Goal: Navigation & Orientation: Find specific page/section

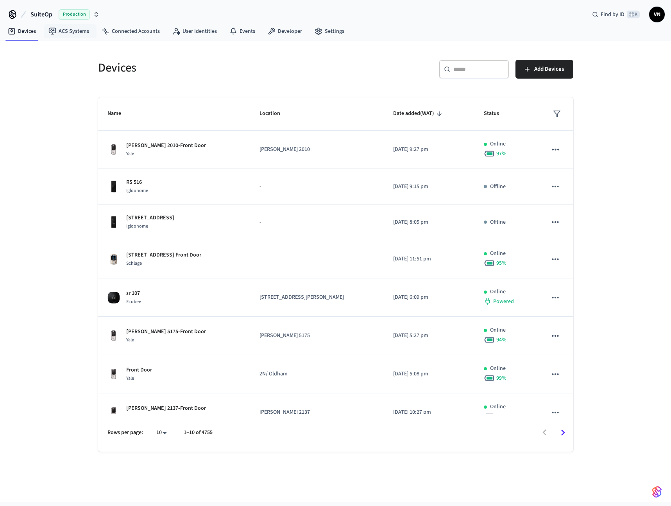
click at [59, 8] on button "SuiteOp Production" at bounding box center [64, 14] width 73 height 16
click at [64, 52] on span "[PERSON_NAME]'s Sandbox" at bounding box center [42, 50] width 64 height 8
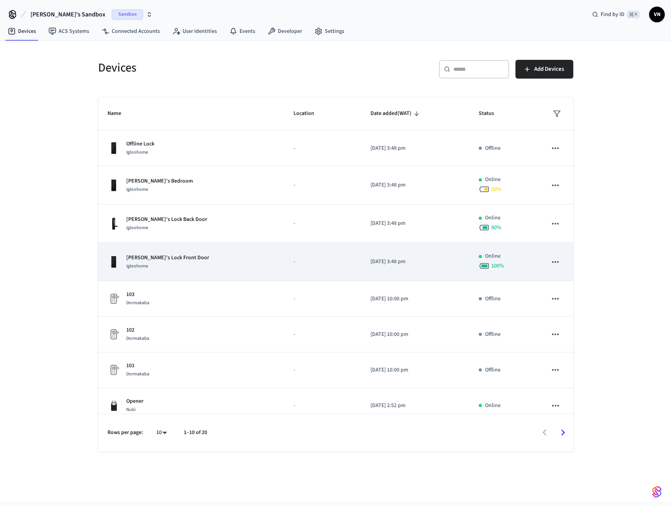
scroll to position [87, 0]
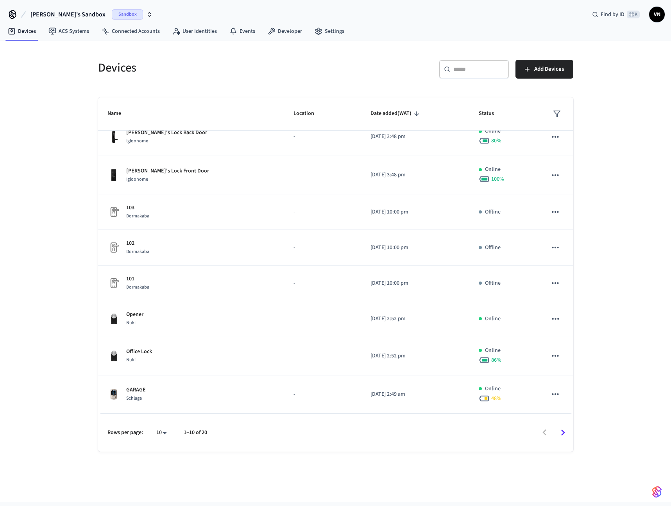
click at [114, 19] on span "Sandbox" at bounding box center [127, 14] width 31 height 10
click at [80, 62] on div "SuiteOp Production" at bounding box center [94, 65] width 107 height 10
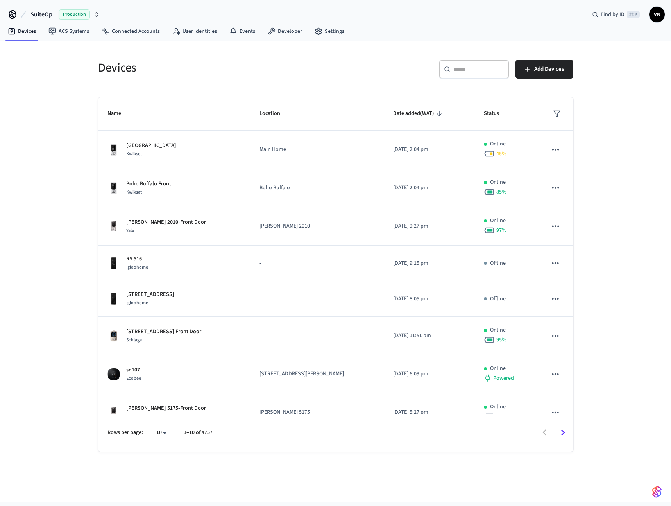
scroll to position [95, 0]
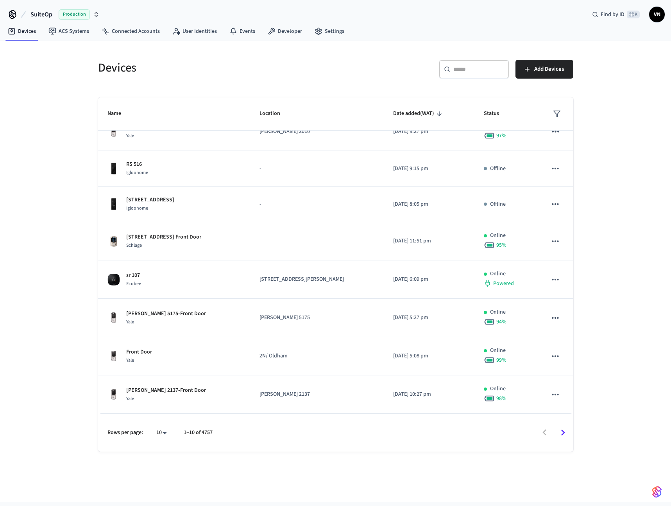
click at [53, 18] on button "SuiteOp Production" at bounding box center [64, 14] width 73 height 16
click at [72, 46] on span "[PERSON_NAME]'s Sandbox" at bounding box center [42, 50] width 64 height 8
